Goal: Task Accomplishment & Management: Manage account settings

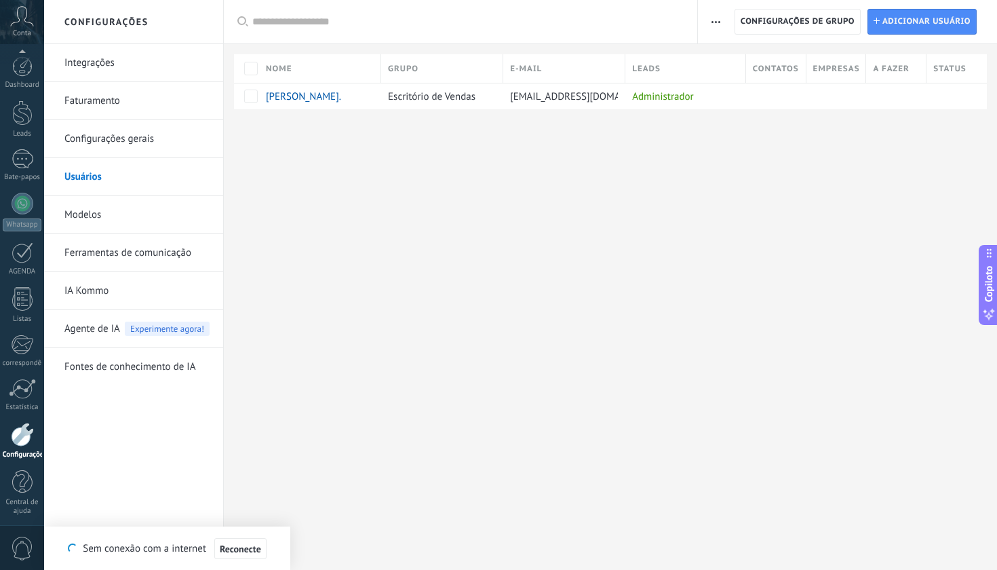
scroll to position [3, 0]
click at [94, 62] on link "Integrações" at bounding box center [136, 63] width 145 height 38
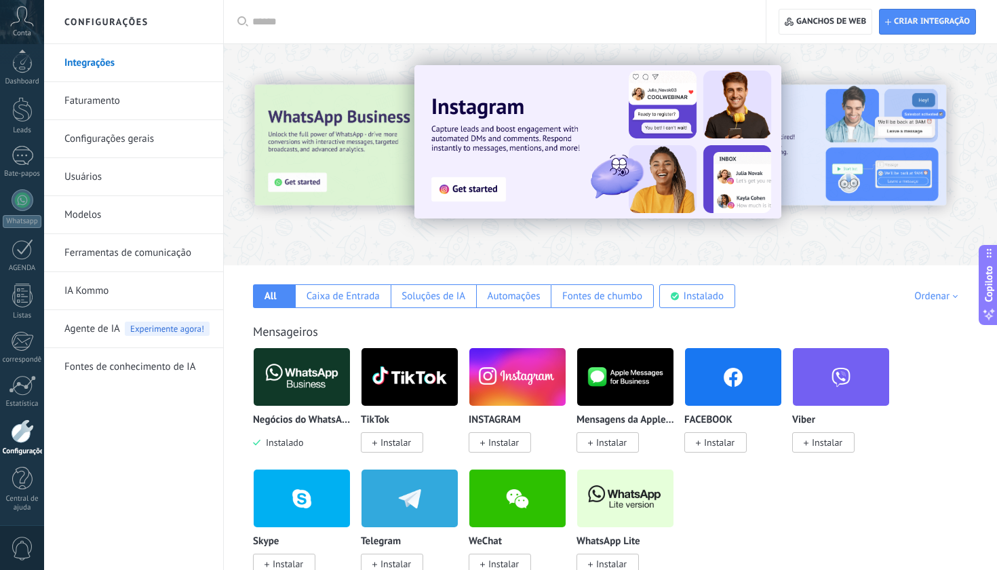
click at [96, 102] on link "Faturamento" at bounding box center [136, 101] width 145 height 38
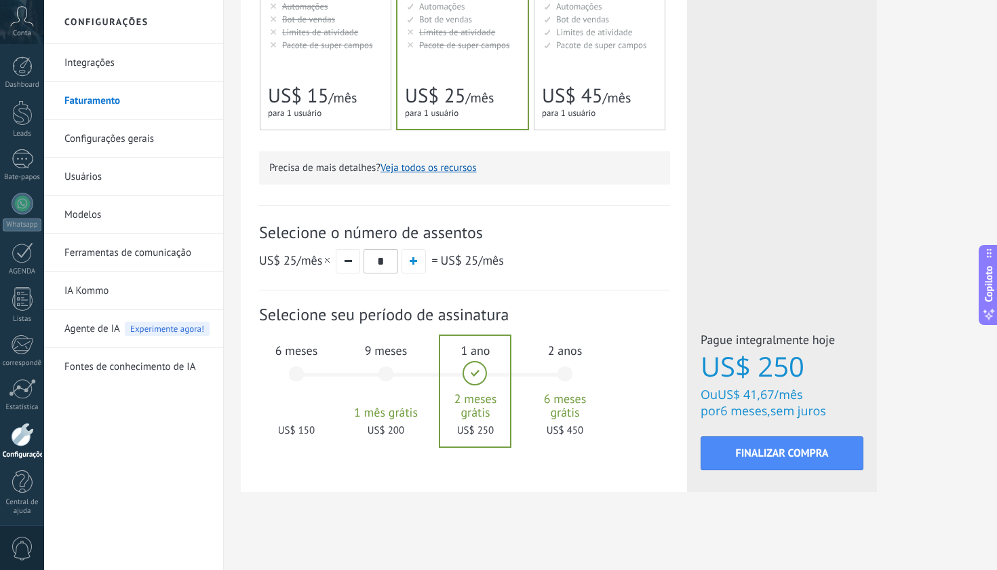
scroll to position [362, 0]
click at [381, 375] on div "9 meses 1 mês grátis US$ 200" at bounding box center [385, 380] width 73 height 96
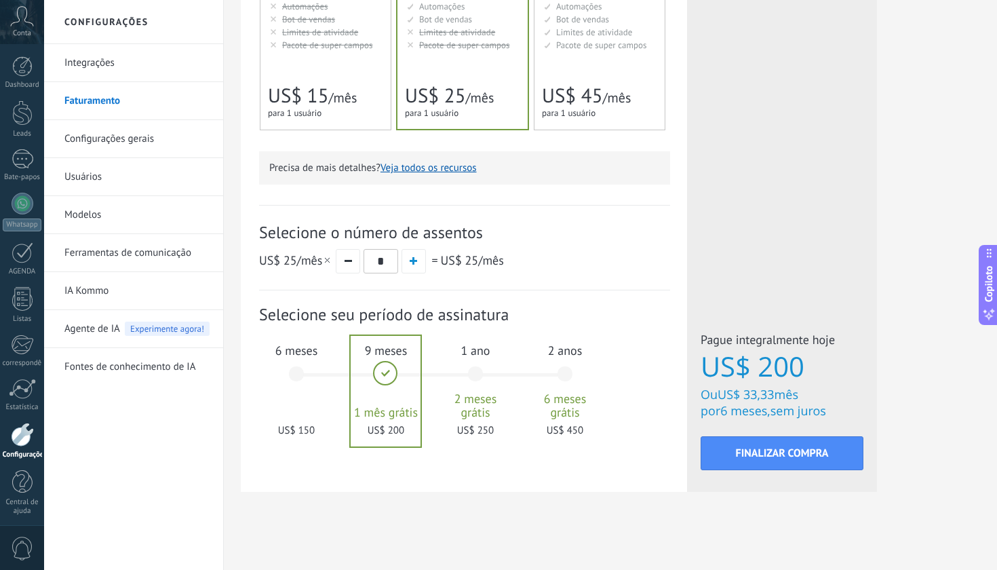
click at [280, 364] on div "6 meses US$ 150" at bounding box center [296, 380] width 73 height 96
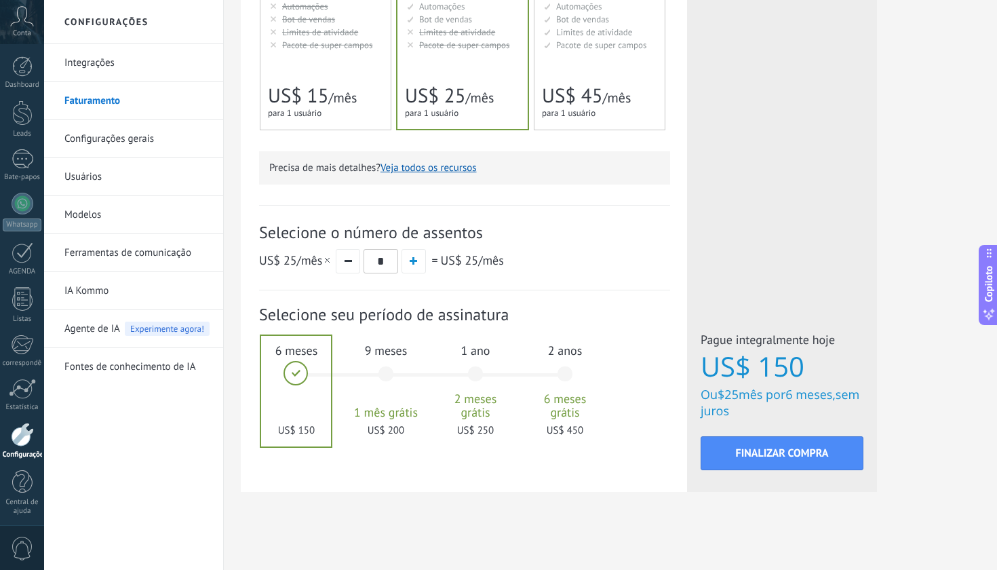
click at [90, 288] on link "IA Kommo" at bounding box center [136, 291] width 145 height 38
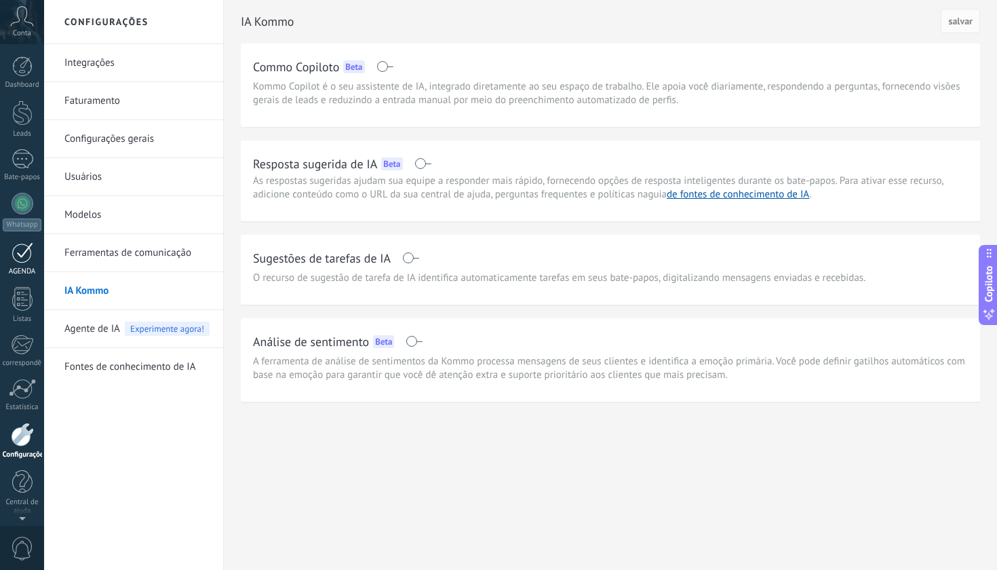
scroll to position [3, 0]
click at [22, 256] on div at bounding box center [23, 249] width 22 height 21
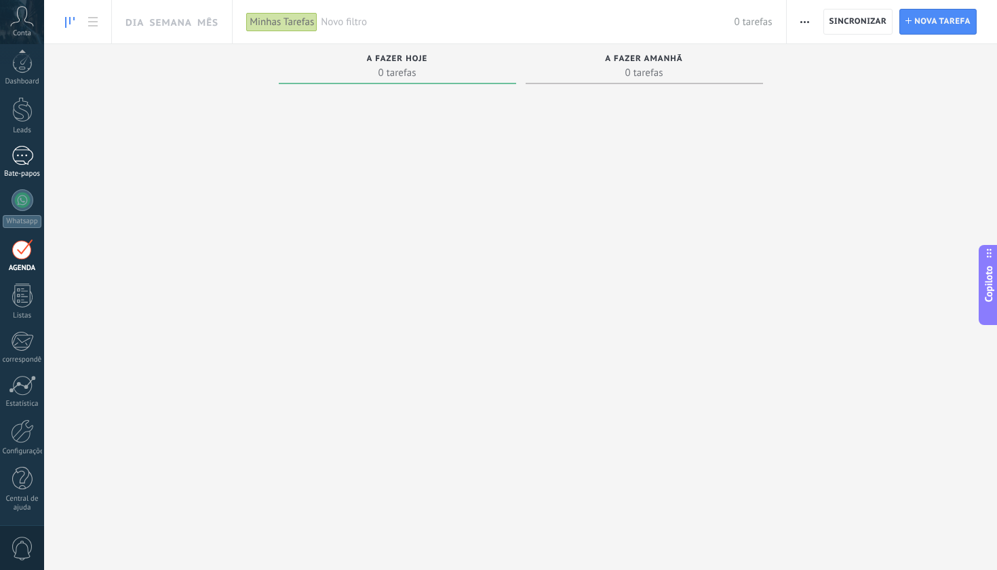
click at [28, 155] on div at bounding box center [23, 156] width 22 height 20
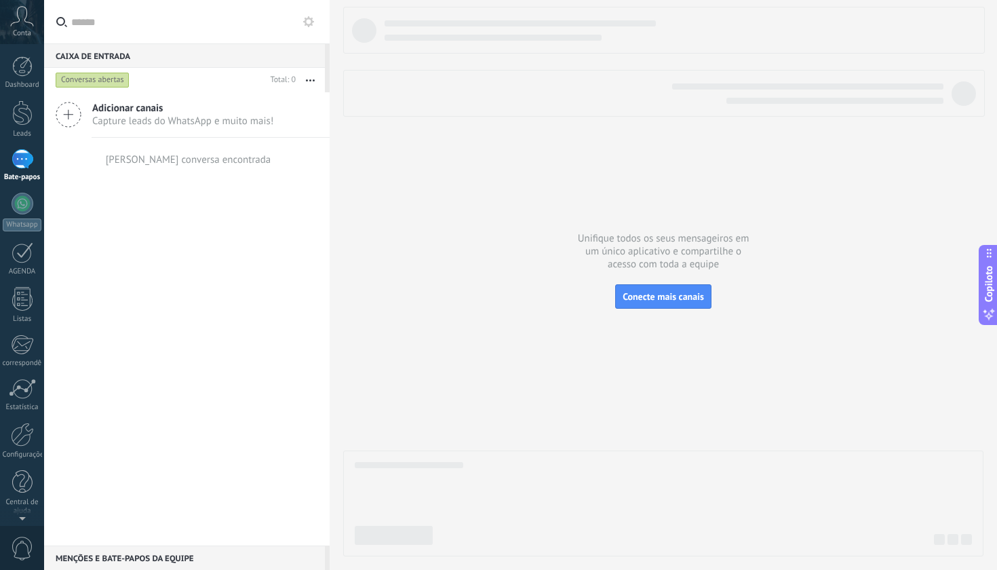
click at [22, 26] on icon at bounding box center [22, 16] width 24 height 20
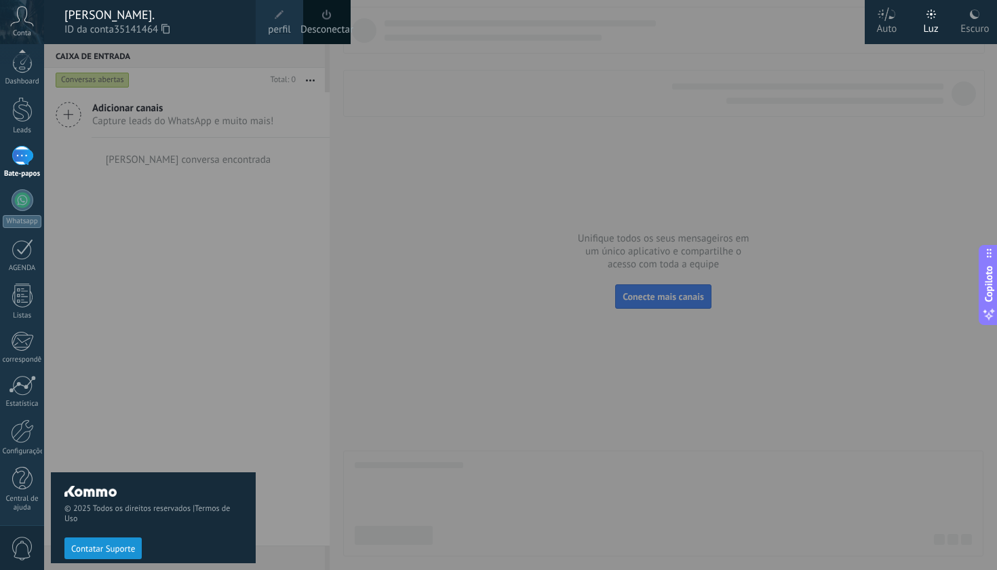
scroll to position [3, 0]
click at [23, 545] on span "0" at bounding box center [22, 549] width 23 height 24
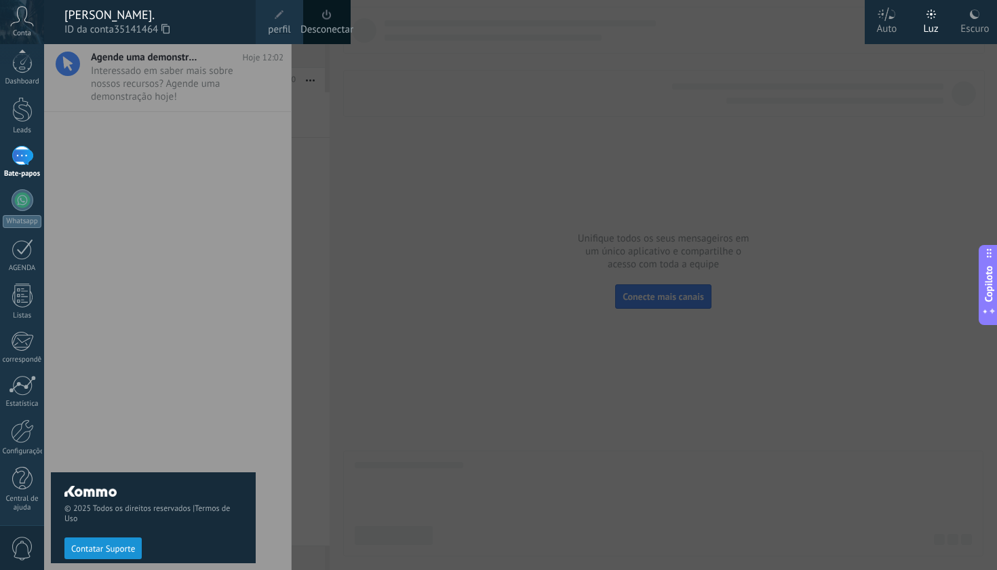
click at [163, 88] on div "© 2025 Todos os direitos reservados | Termos de Uso Contatar Suporte" at bounding box center [153, 307] width 205 height 526
click at [246, 290] on div "© 2025 Todos os direitos reservados | Termos de Uso Contatar Suporte" at bounding box center [153, 307] width 205 height 526
click at [413, 268] on div at bounding box center [542, 285] width 997 height 570
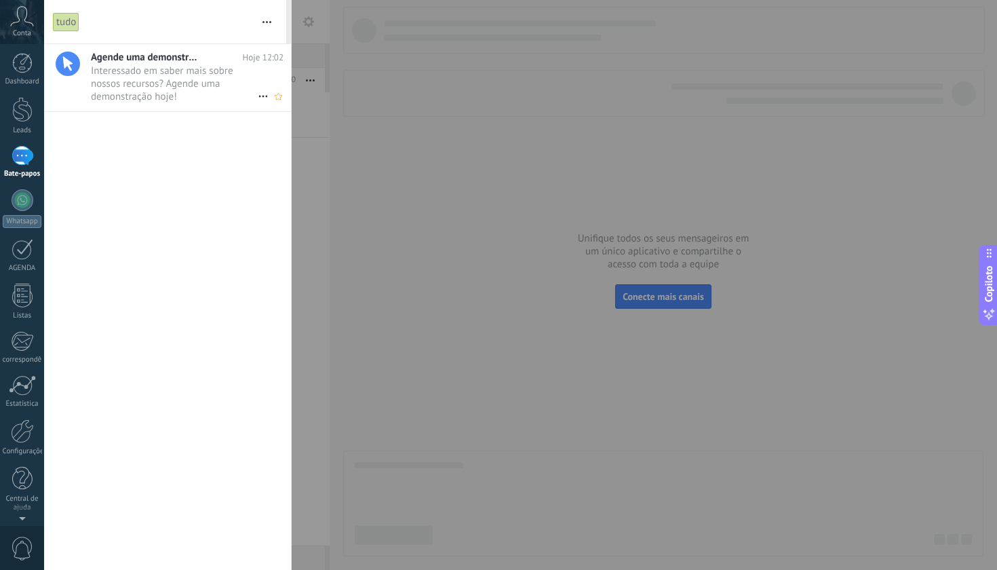
scroll to position [0, 0]
click at [173, 70] on span "Interessado em saber mais sobre nossos recursos? Agende uma demonstração hoje! …" at bounding box center [174, 83] width 167 height 38
click at [182, 69] on span "Interessado em saber mais sobre nossos recursos? Agende uma demonstração hoje! …" at bounding box center [174, 83] width 167 height 38
click at [40, 71] on link "Dashboard" at bounding box center [22, 72] width 44 height 33
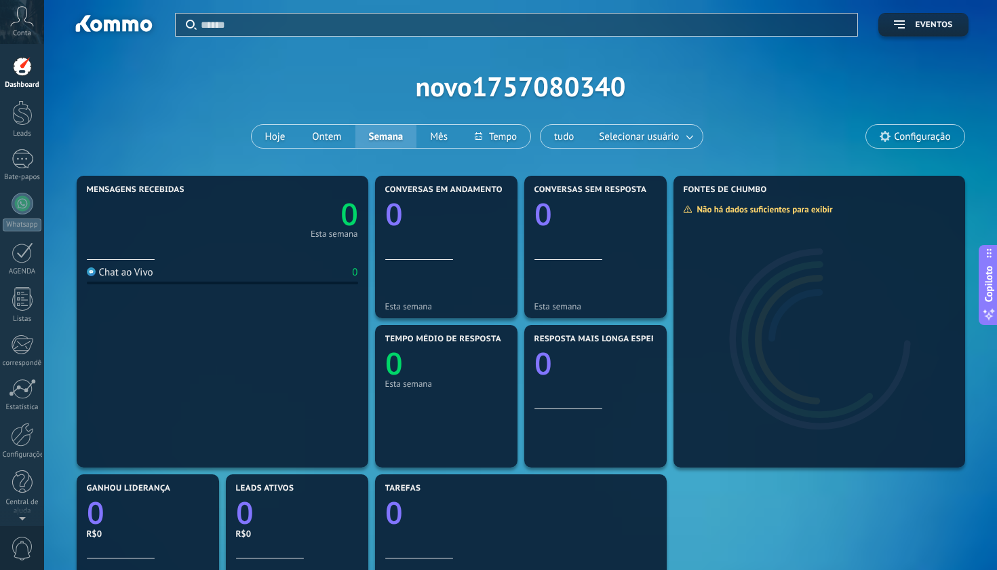
click at [16, 17] on icon at bounding box center [22, 16] width 24 height 20
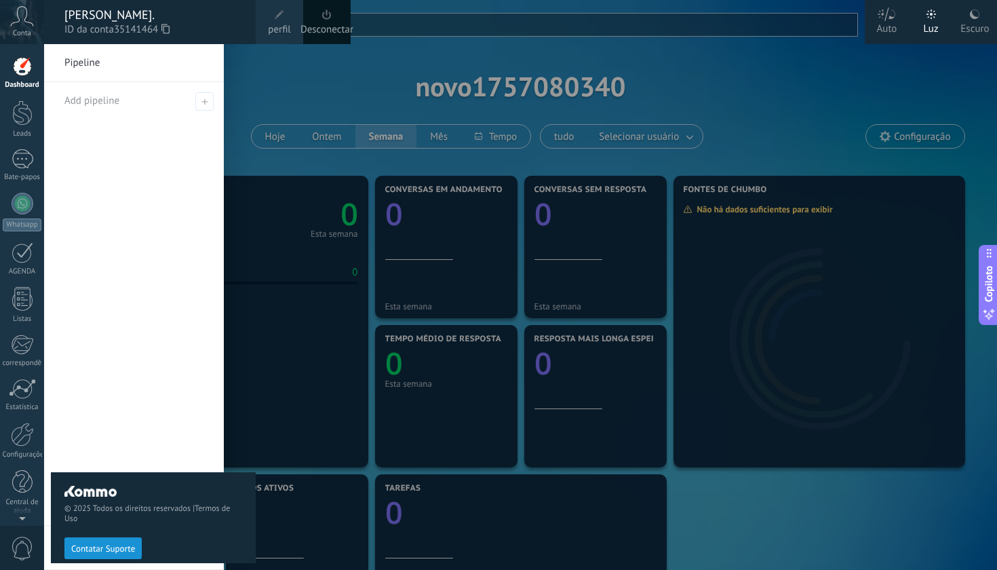
click at [277, 24] on span "perfil" at bounding box center [279, 29] width 22 height 15
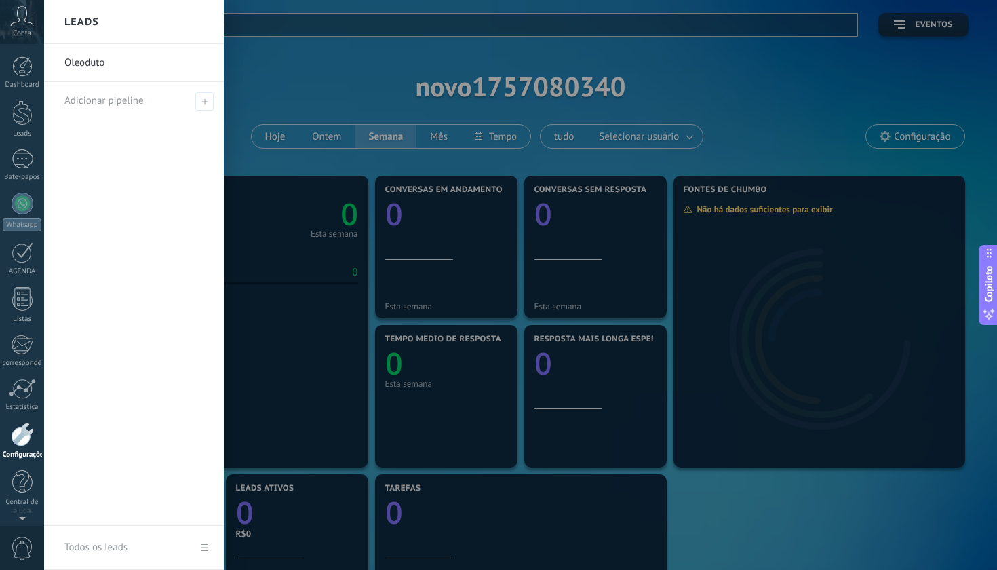
scroll to position [3, 0]
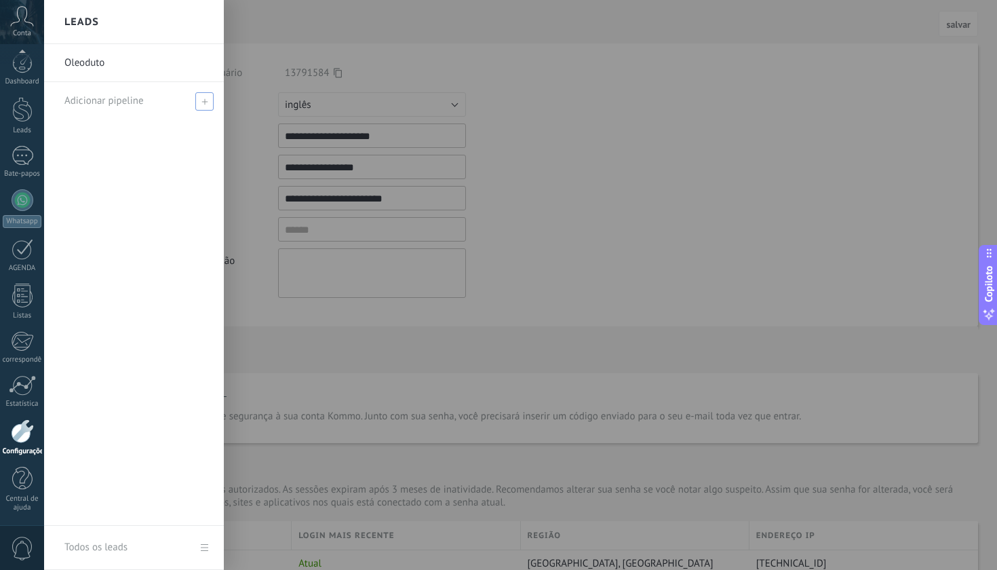
click at [199, 101] on span at bounding box center [204, 101] width 18 height 18
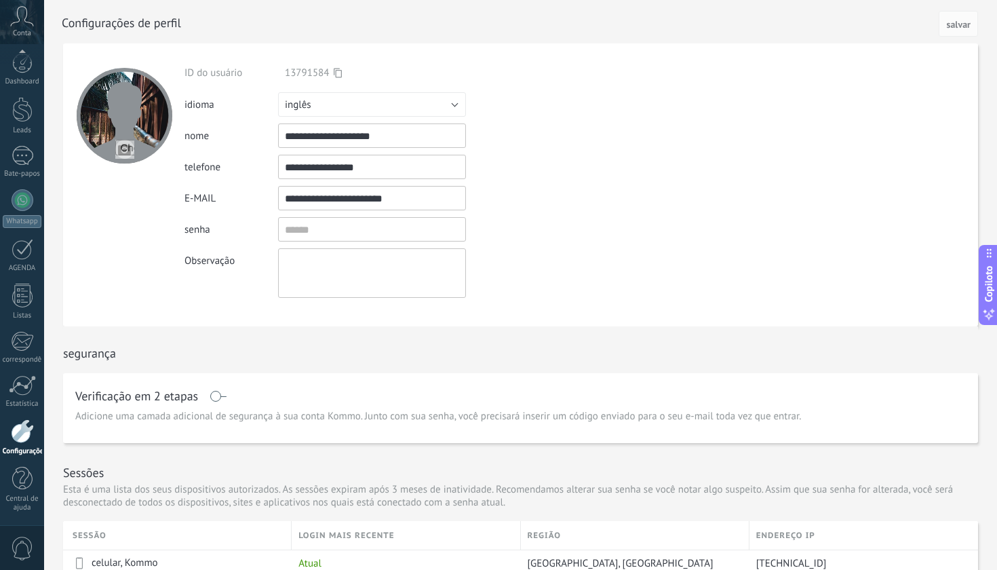
click at [342, 104] on button "inglês" at bounding box center [372, 104] width 188 height 24
click at [328, 174] on span "Português" at bounding box center [365, 174] width 191 height 13
click at [960, 31] on button "salvar" at bounding box center [958, 24] width 39 height 26
click at [20, 23] on icon at bounding box center [22, 16] width 24 height 20
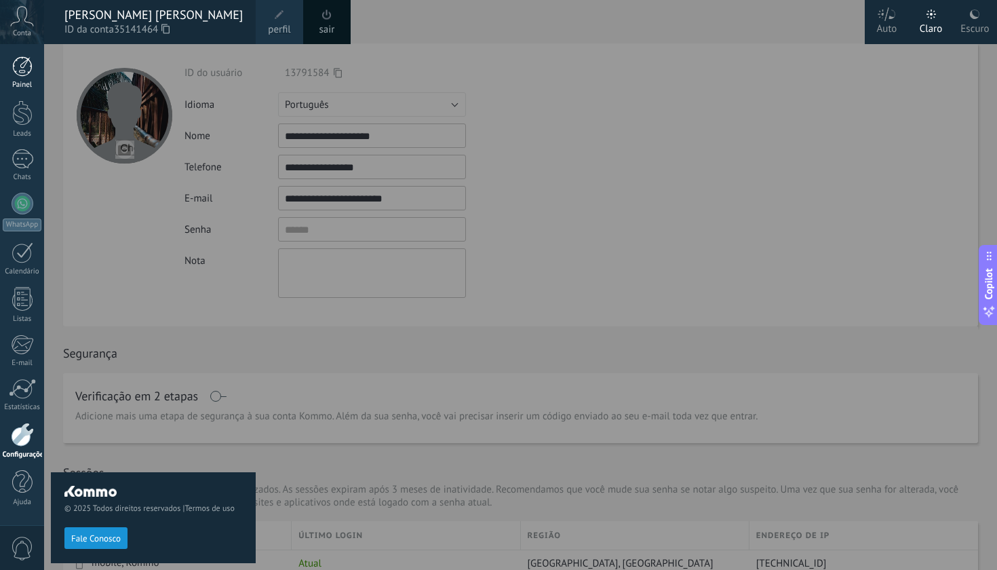
click at [27, 66] on div at bounding box center [22, 66] width 20 height 20
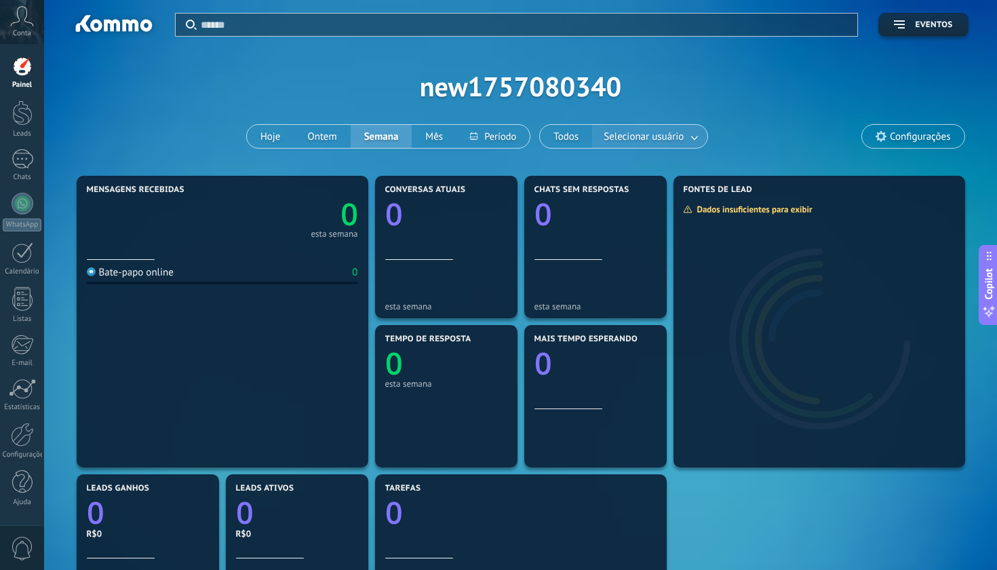
click at [689, 136] on link at bounding box center [695, 137] width 24 height 22
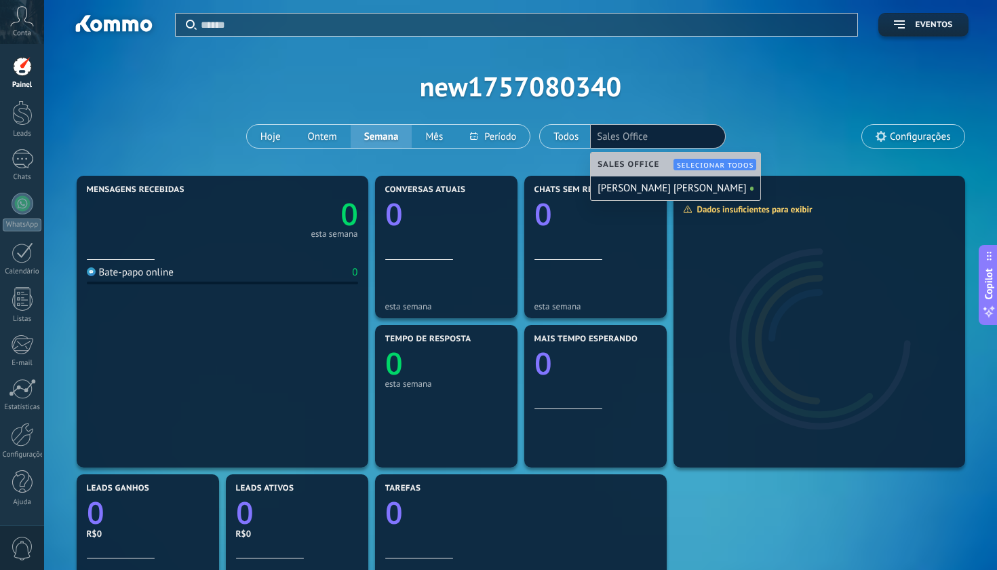
click at [702, 165] on span "Selecionar todos" at bounding box center [715, 165] width 77 height 9
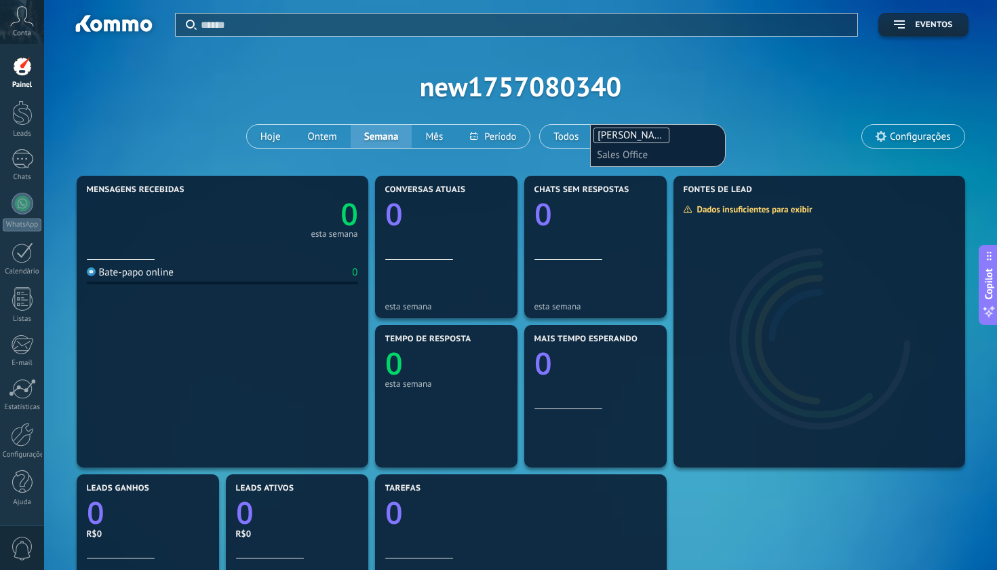
click at [665, 156] on input "text" at bounding box center [631, 154] width 68 height 19
click at [717, 79] on div "Aplicar Eventos new1757080340 Hoje Ontem Semana Mês Todos Selecionar usuário Ga…" at bounding box center [520, 86] width 913 height 172
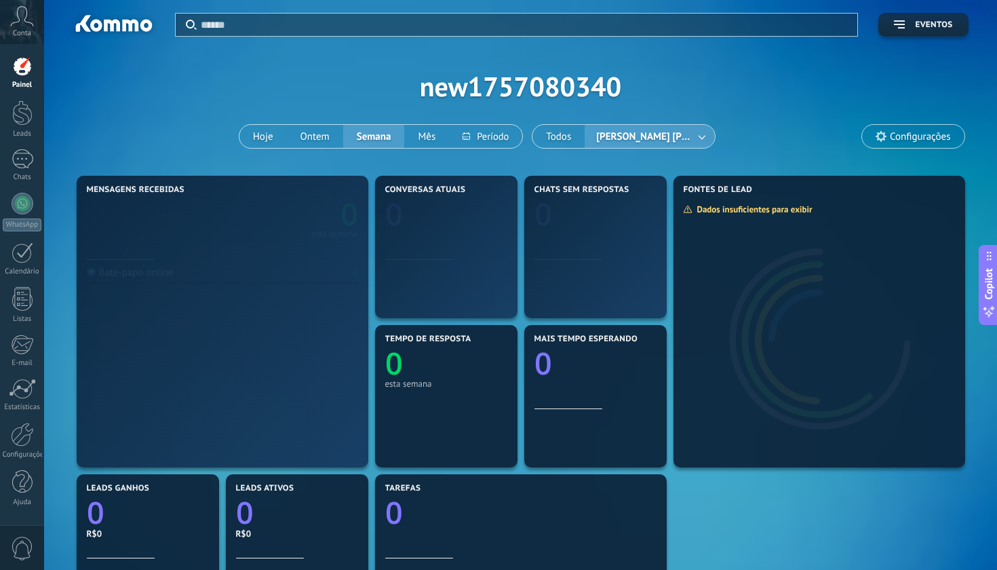
click at [904, 138] on span "Configurações" at bounding box center [920, 137] width 60 height 12
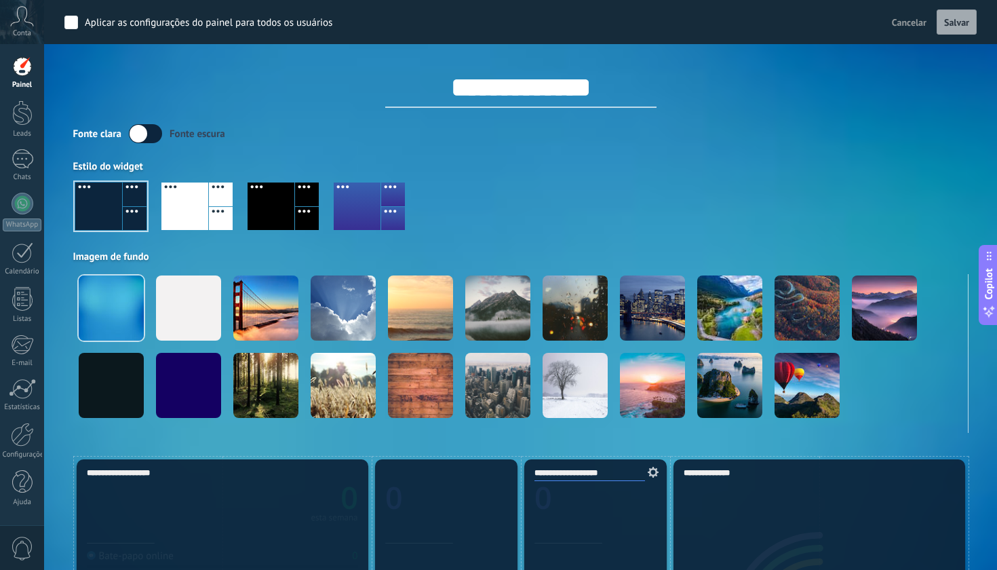
click at [904, 138] on div "Fonte clara Fonte escura" at bounding box center [521, 133] width 896 height 19
click at [902, 27] on span "Cancelar" at bounding box center [909, 22] width 35 height 12
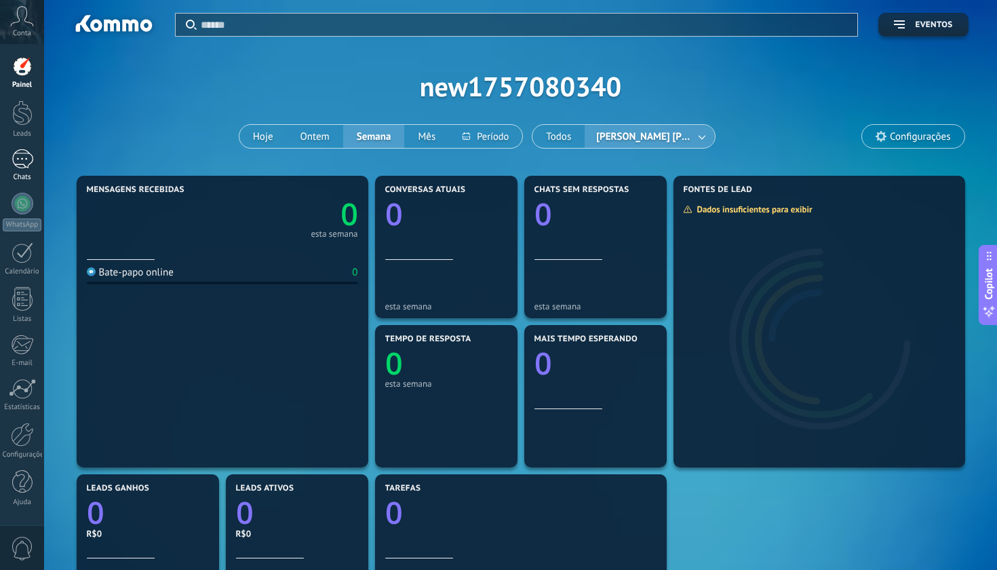
click at [23, 158] on div at bounding box center [23, 159] width 22 height 20
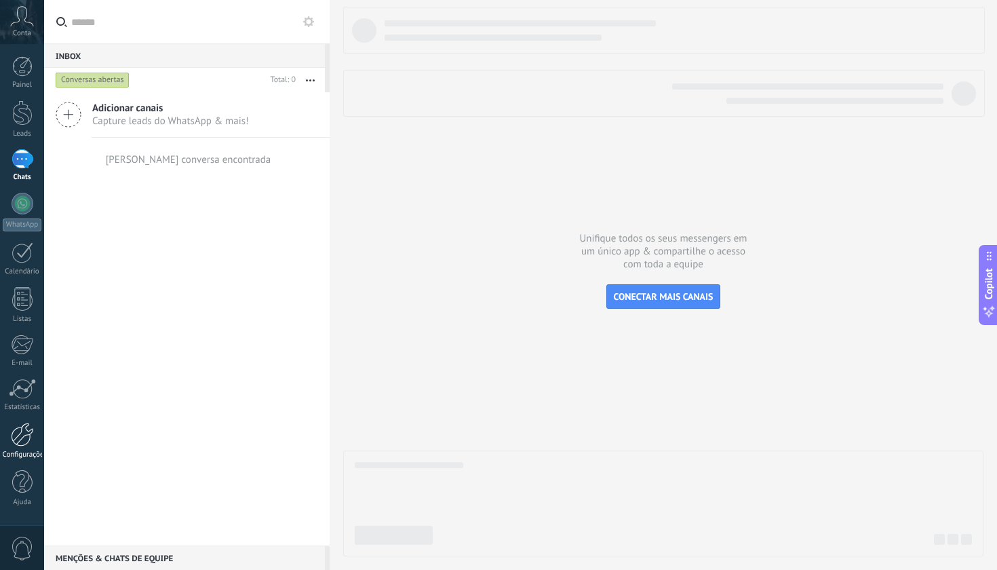
click at [28, 442] on div at bounding box center [22, 435] width 23 height 24
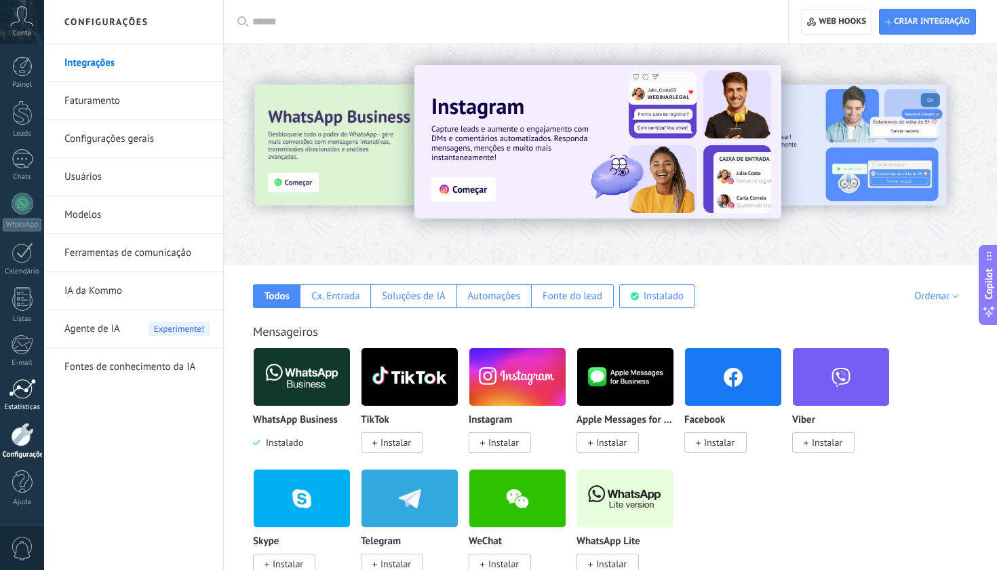
click at [23, 395] on div at bounding box center [22, 389] width 27 height 20
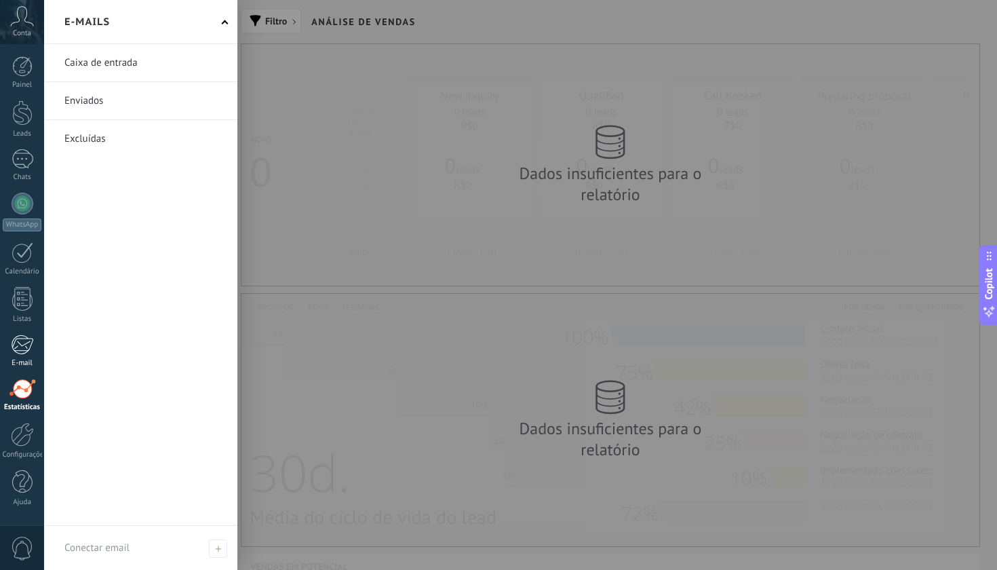
click at [22, 349] on div at bounding box center [22, 344] width 22 height 20
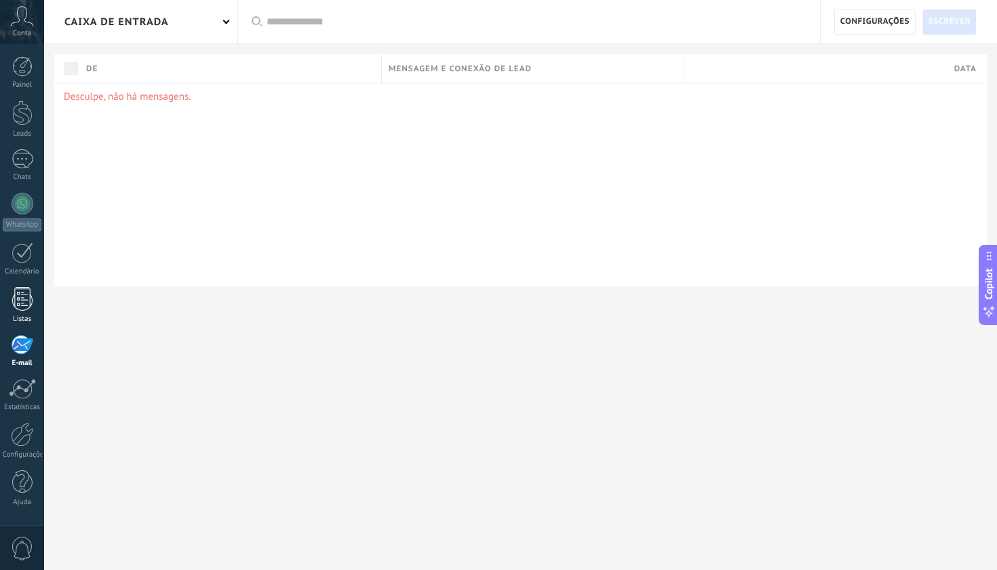
click at [21, 302] on div at bounding box center [22, 299] width 20 height 24
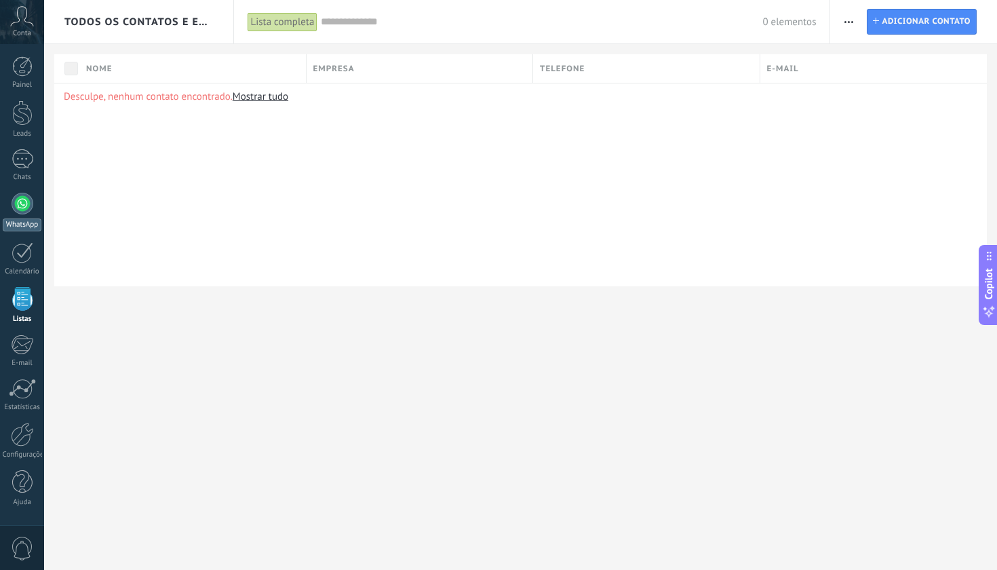
click at [24, 204] on div at bounding box center [23, 204] width 22 height 22
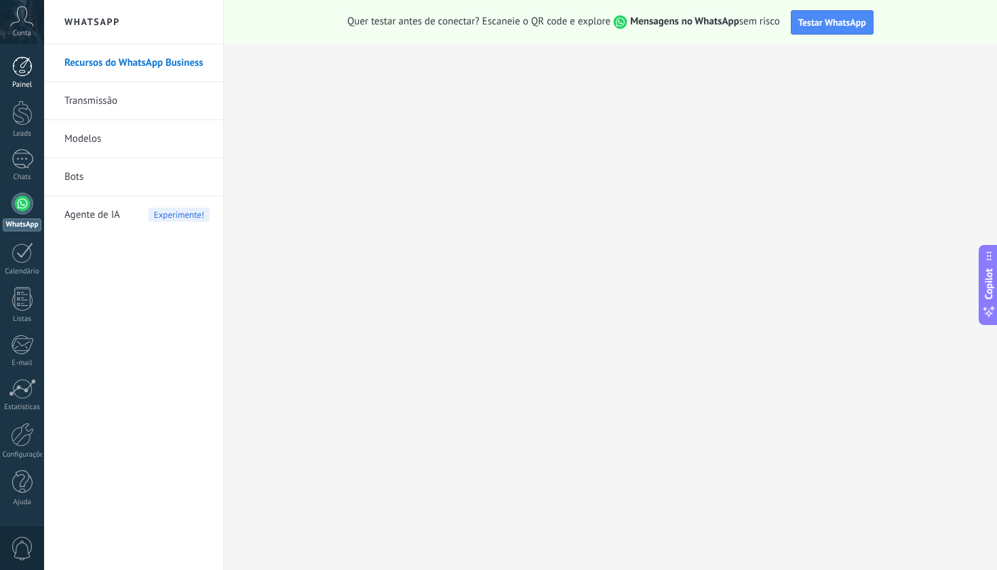
click at [21, 76] on div at bounding box center [22, 66] width 20 height 20
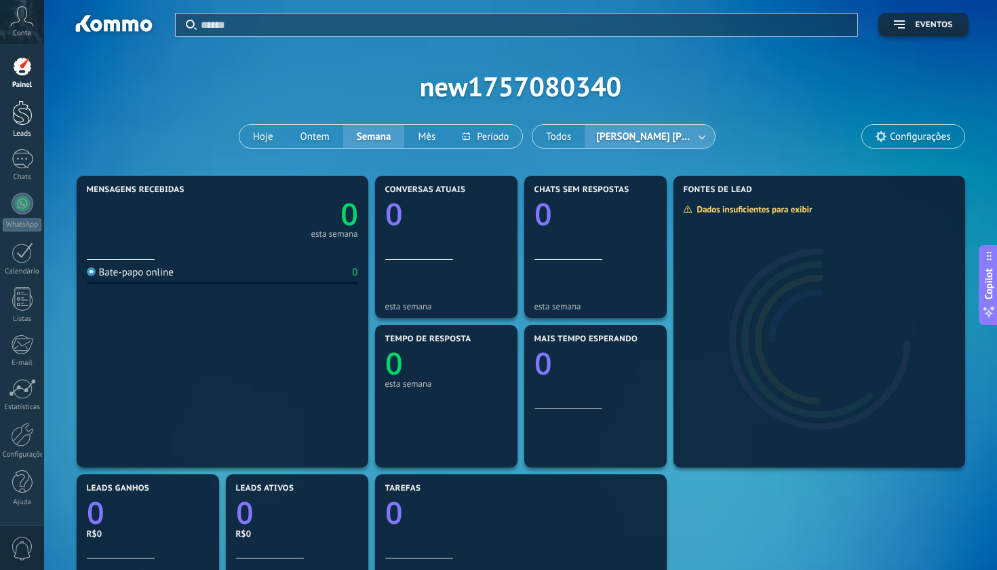
click at [20, 120] on div at bounding box center [22, 112] width 20 height 25
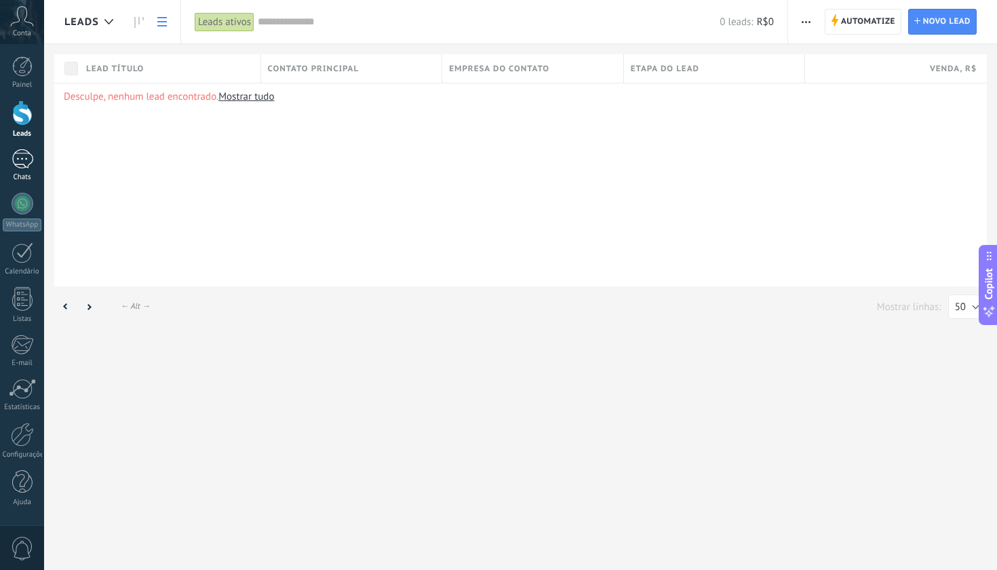
click at [19, 161] on div at bounding box center [23, 159] width 22 height 20
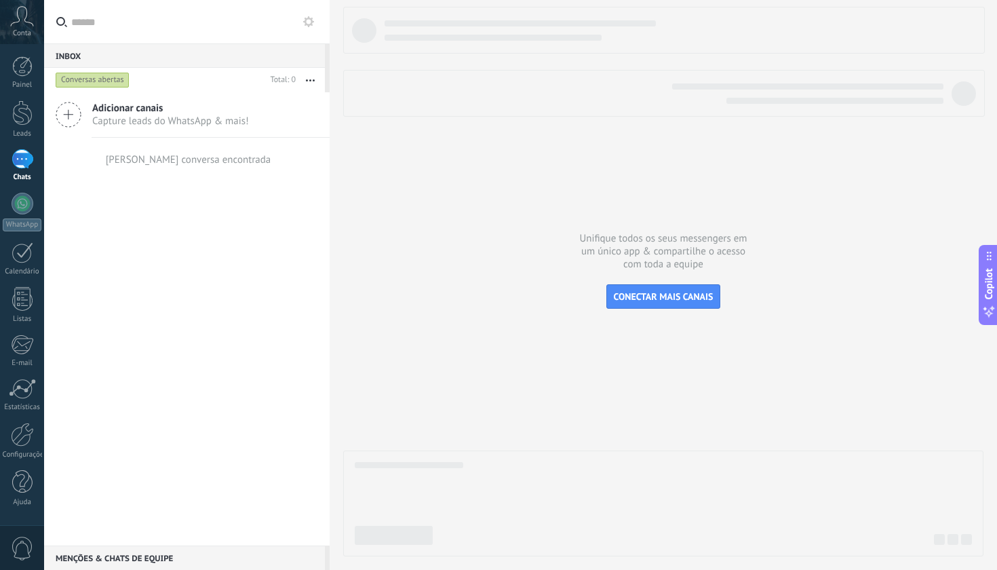
click at [171, 115] on span "Capture leads do WhatsApp & mais!" at bounding box center [170, 121] width 157 height 13
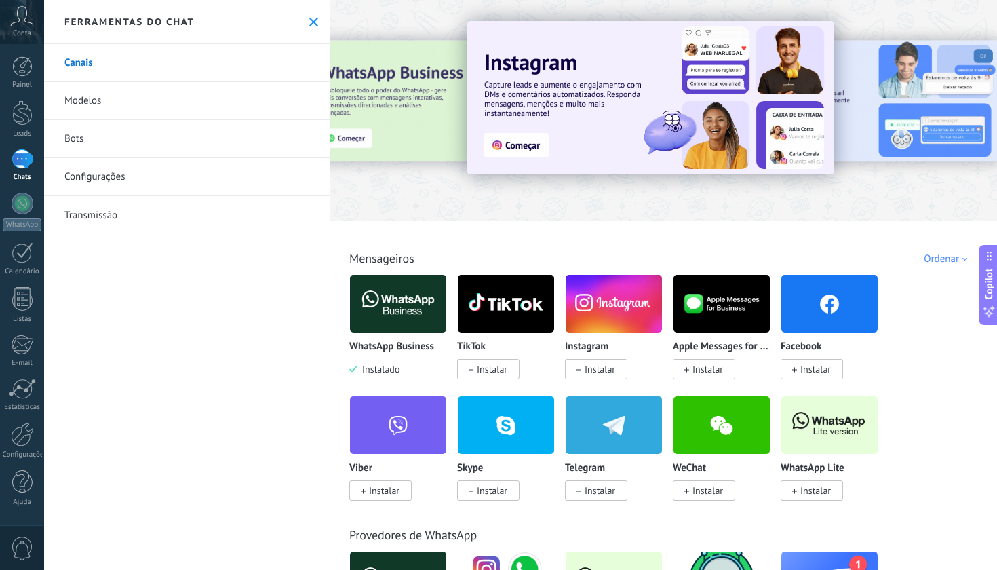
click at [92, 210] on link "Transmissão" at bounding box center [187, 215] width 286 height 38
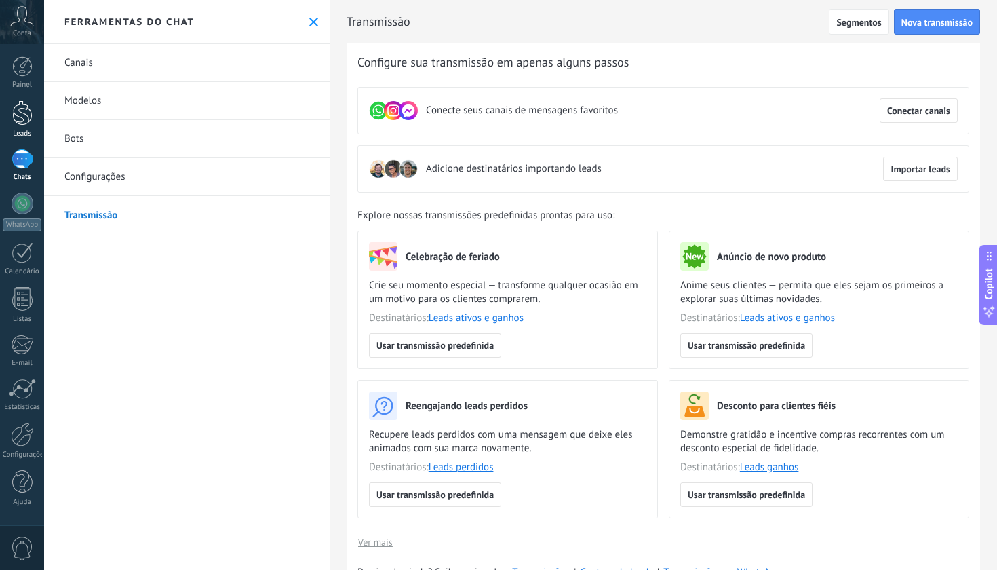
click at [19, 115] on div at bounding box center [22, 112] width 20 height 25
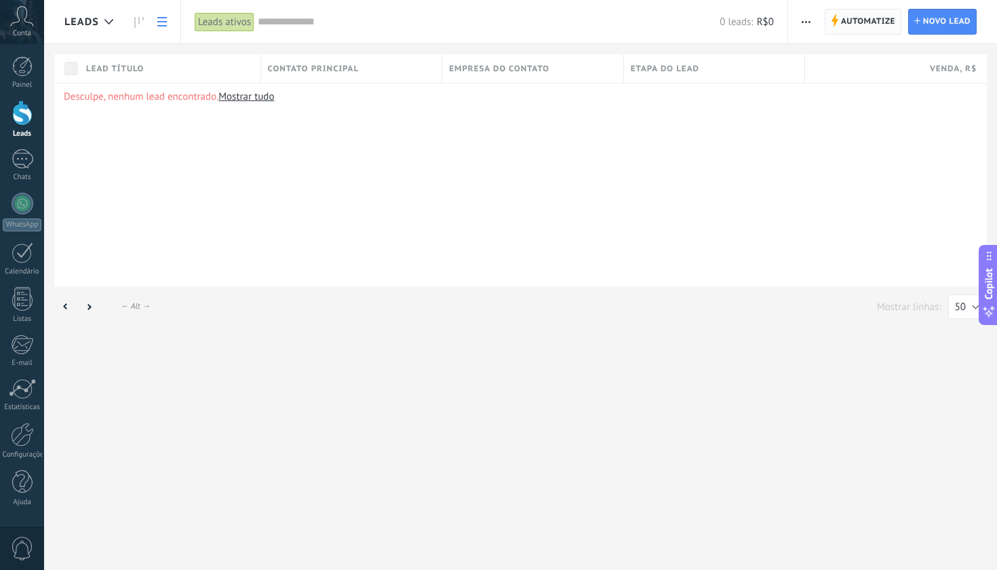
click at [847, 20] on span "Automatize" at bounding box center [868, 21] width 54 height 24
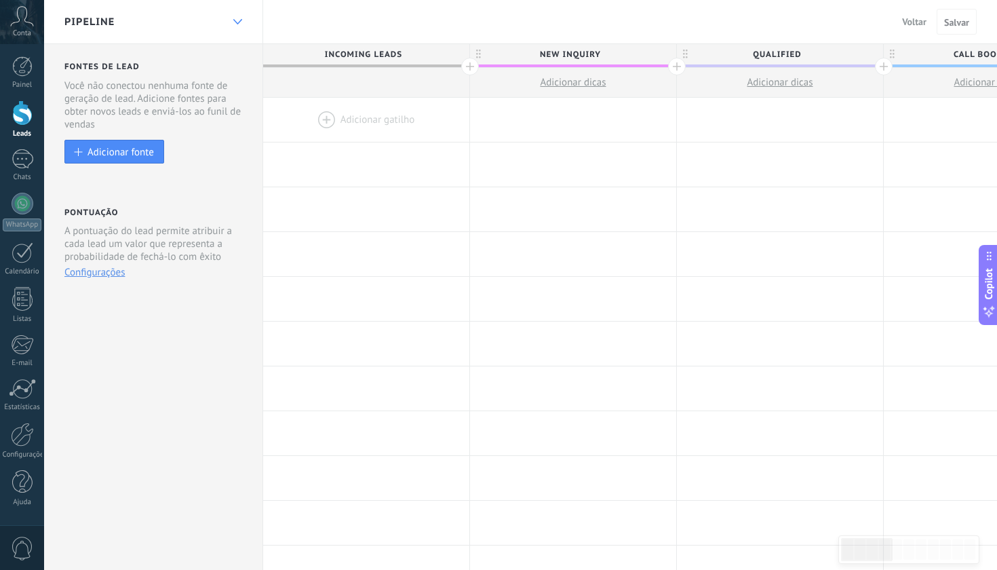
click at [242, 29] on div at bounding box center [237, 22] width 23 height 26
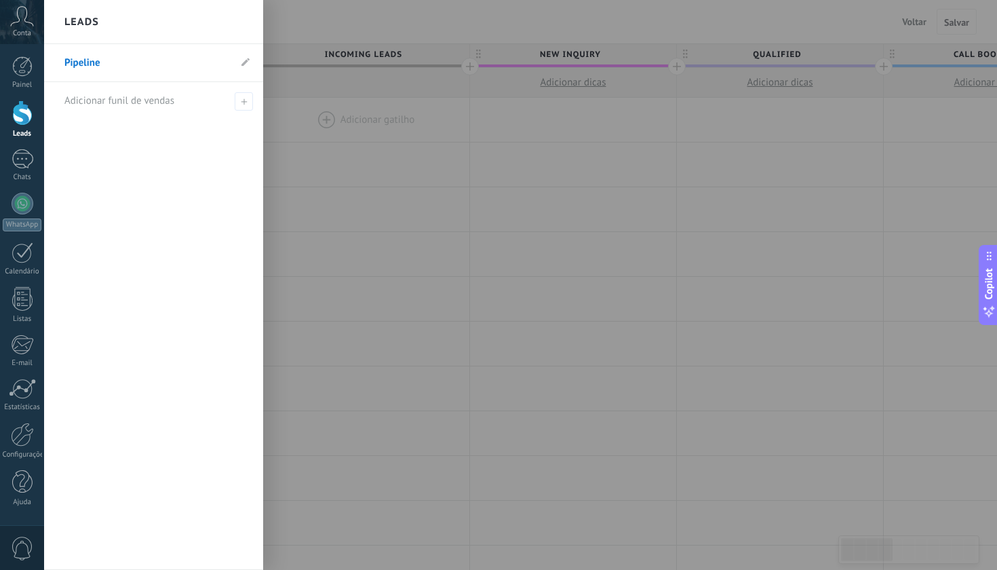
click at [242, 29] on div "Leads" at bounding box center [153, 22] width 219 height 44
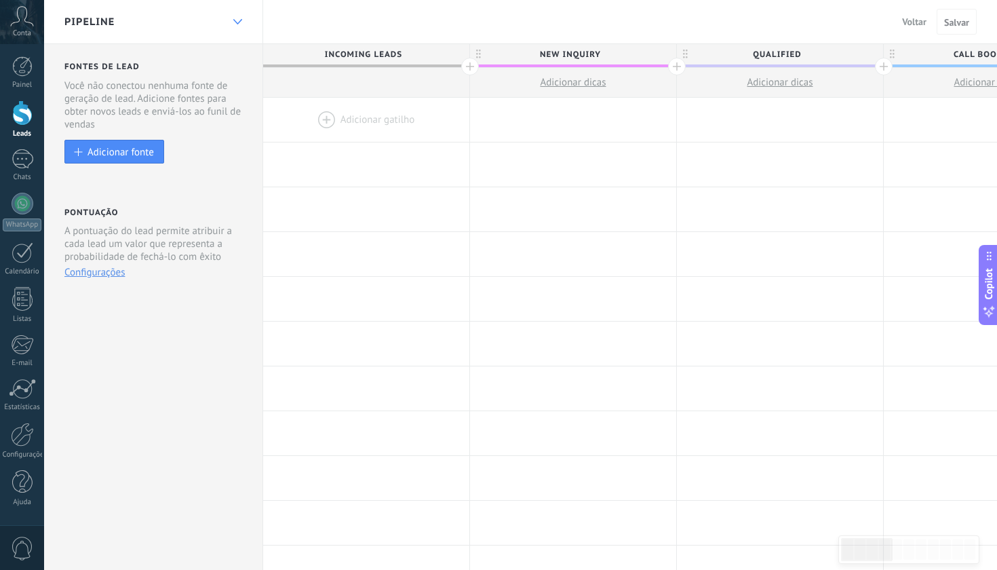
click at [242, 29] on div at bounding box center [237, 22] width 23 height 26
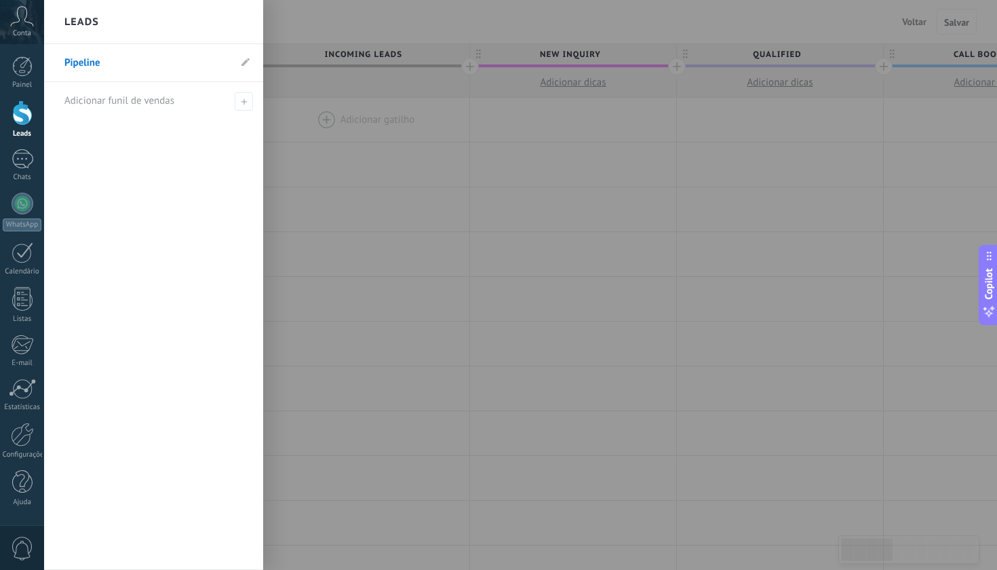
click at [352, 92] on div at bounding box center [542, 285] width 997 height 570
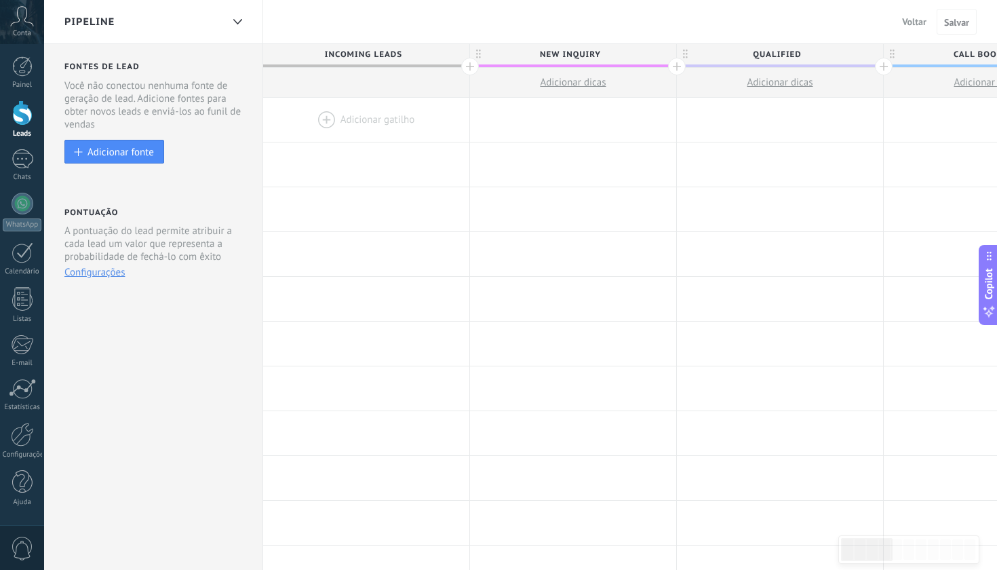
click at [915, 28] on button "Voltar" at bounding box center [914, 22] width 35 height 20
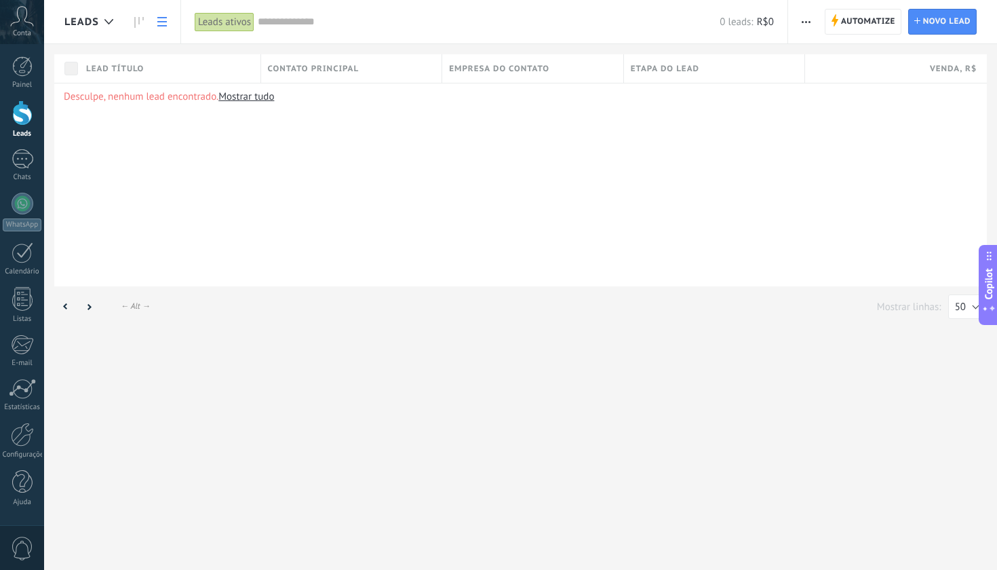
click at [804, 25] on span "button" at bounding box center [806, 22] width 9 height 26
click at [805, 26] on span "button" at bounding box center [805, 22] width 9 height 26
click at [326, 211] on div "Desculpe, nenhum lead encontrado. Mostrar tudo" at bounding box center [520, 185] width 933 height 204
click at [230, 28] on div "Leads ativos" at bounding box center [225, 22] width 60 height 20
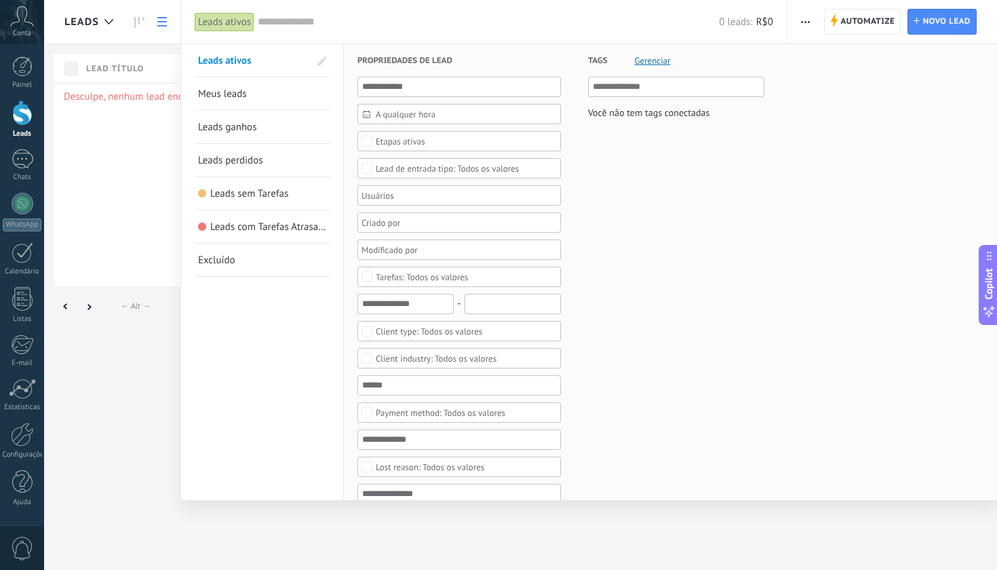
click at [116, 133] on div at bounding box center [498, 285] width 997 height 570
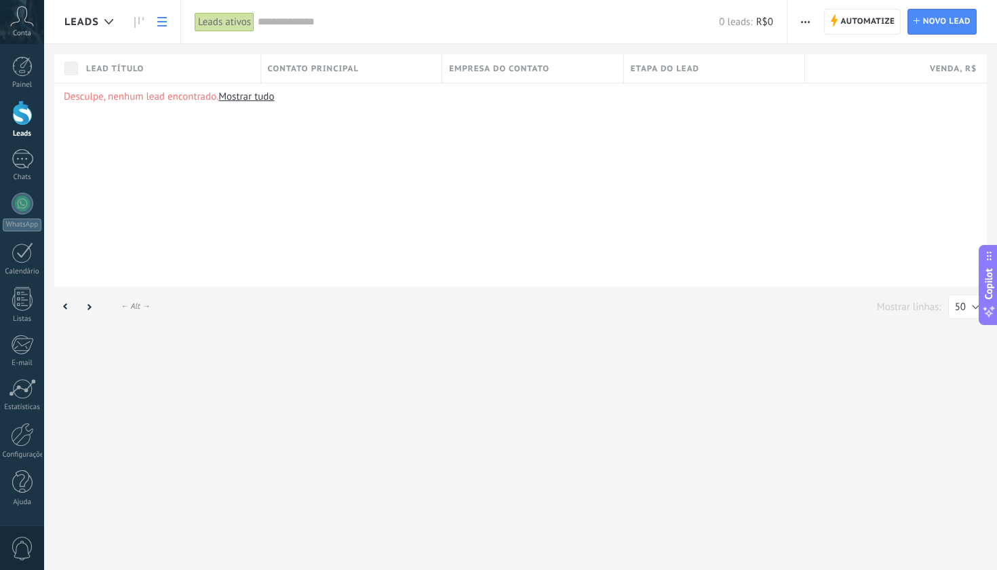
click at [240, 95] on link "Mostrar tudo" at bounding box center [246, 96] width 56 height 13
click at [134, 19] on use at bounding box center [138, 22] width 9 height 11
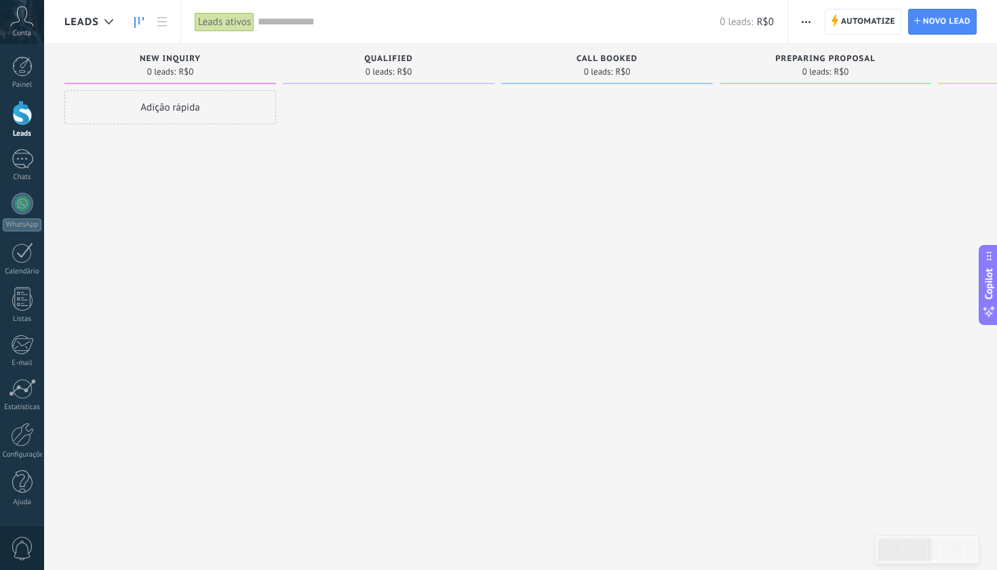
click at [210, 109] on div "Adição rápida" at bounding box center [170, 107] width 212 height 34
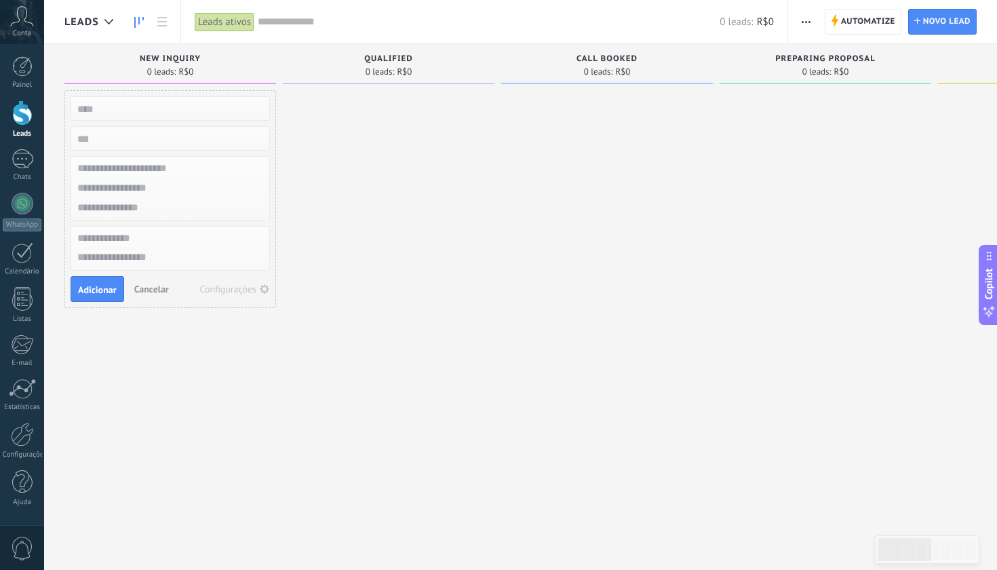
click at [376, 179] on div at bounding box center [389, 286] width 212 height 393
click at [155, 282] on button "Cancelar" at bounding box center [151, 289] width 45 height 20
